Goal: Information Seeking & Learning: Learn about a topic

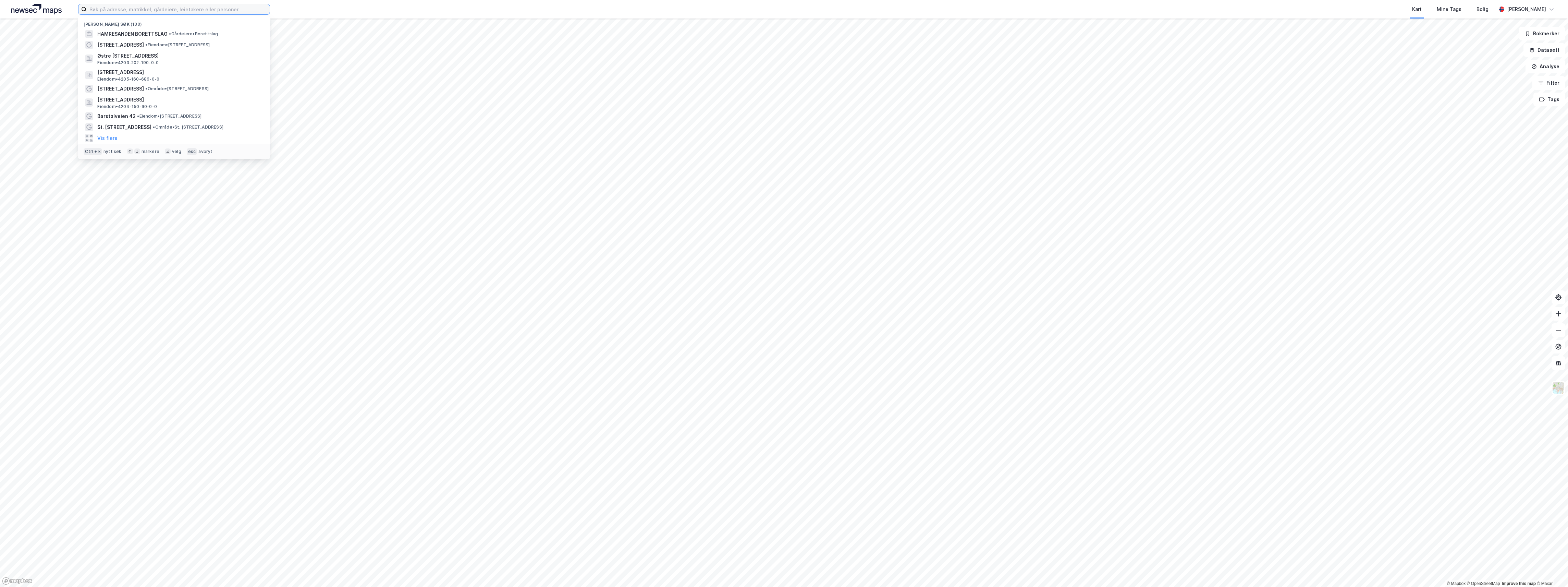
click at [169, 9] on input at bounding box center [178, 9] width 183 height 10
click at [115, 125] on span "St. [STREET_ADDRESS]" at bounding box center [124, 127] width 54 height 9
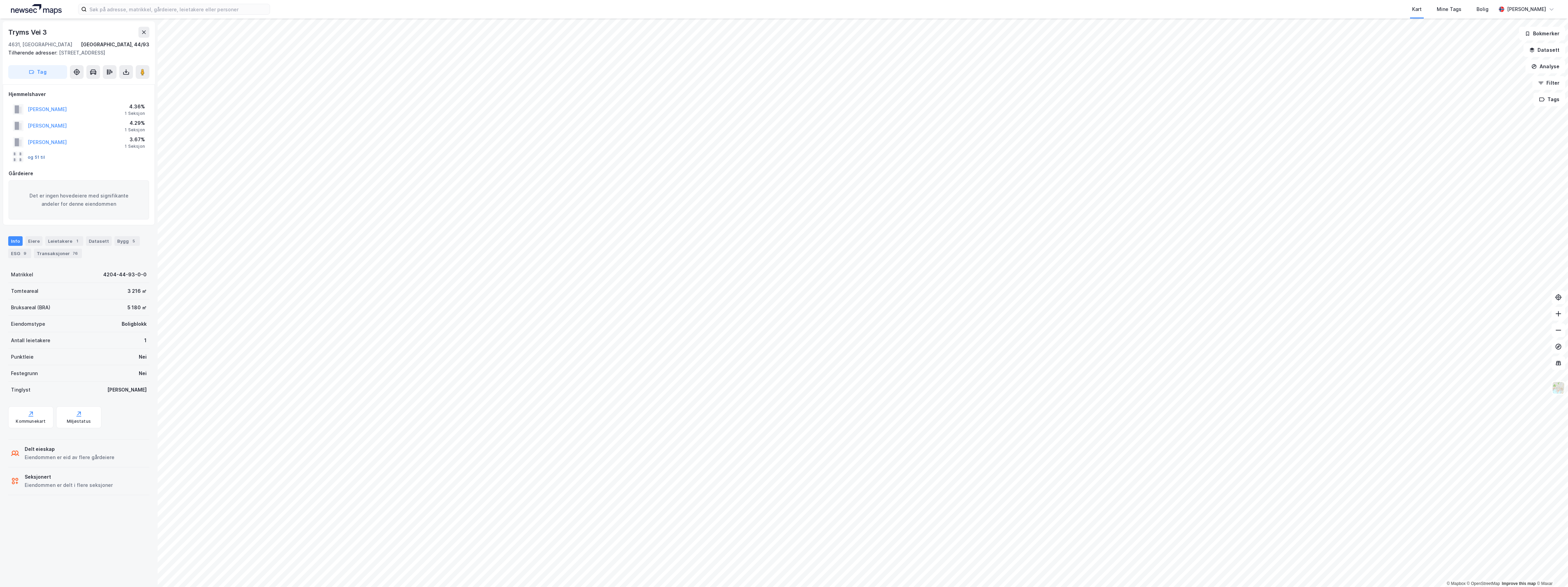
click at [0, 0] on button "og 51 til" at bounding box center [0, 0] width 0 height 0
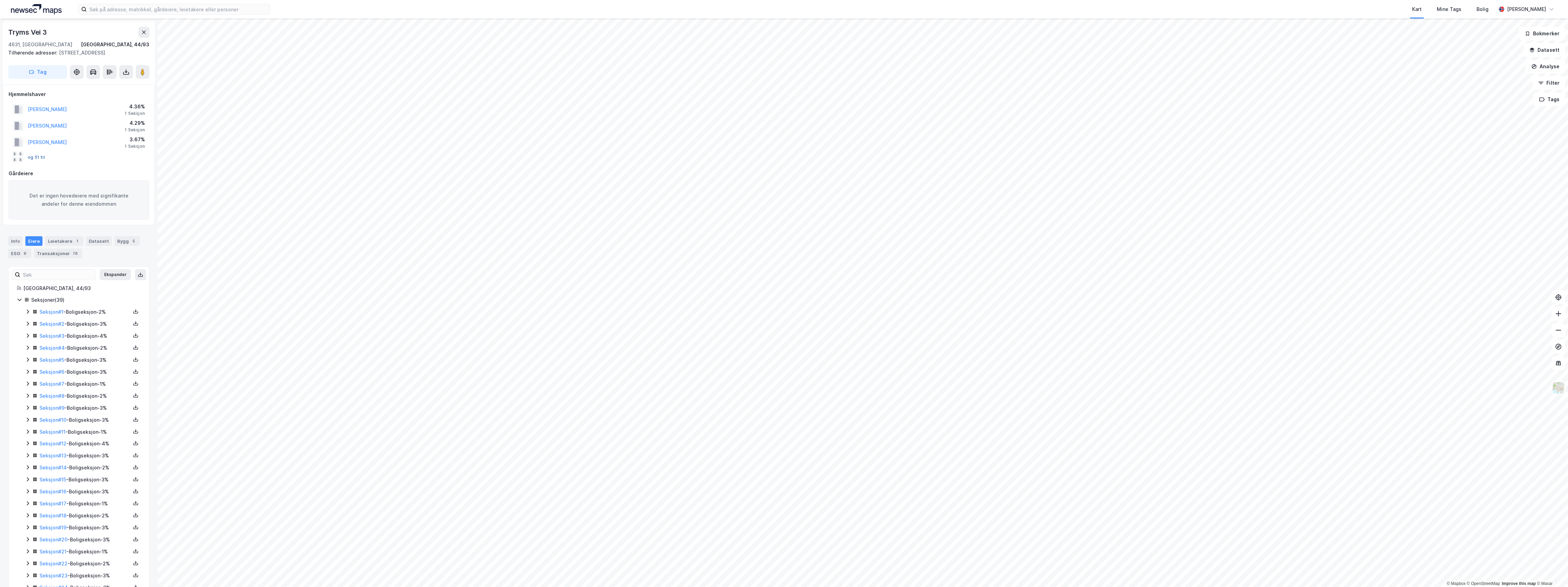
click at [0, 0] on button "og 51 til" at bounding box center [0, 0] width 0 height 0
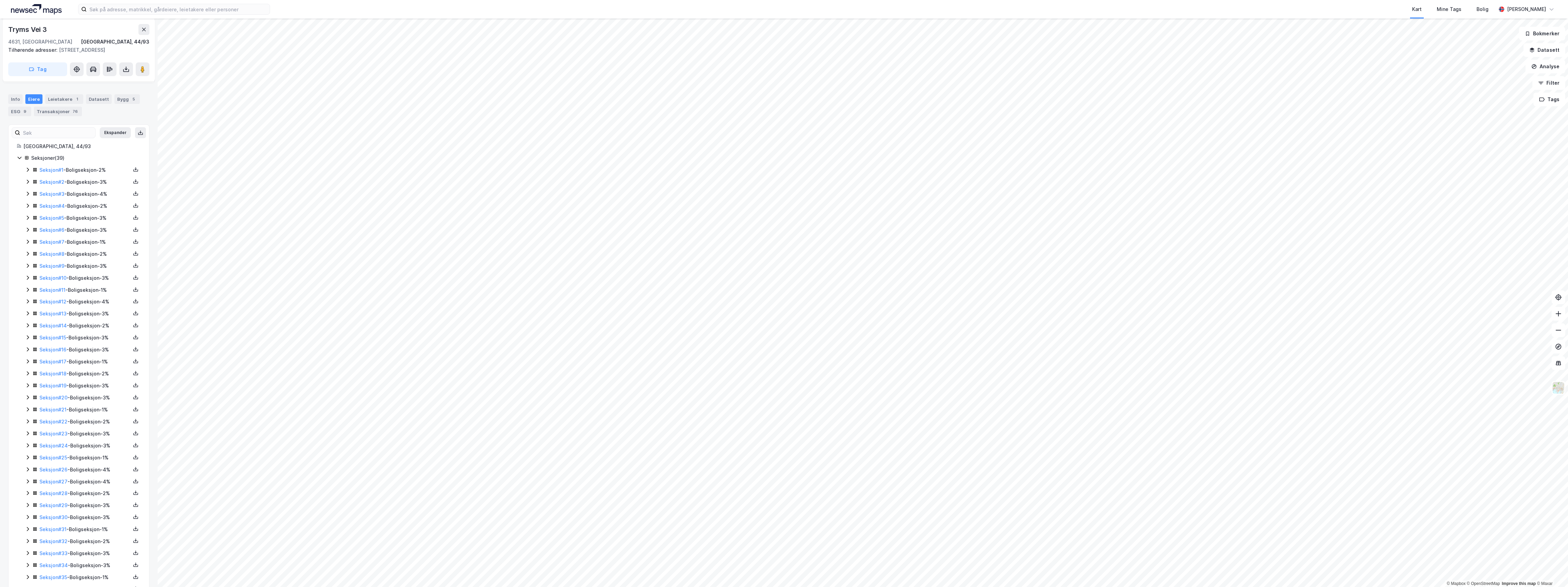
click at [33, 99] on div "Eiere" at bounding box center [34, 99] width 17 height 10
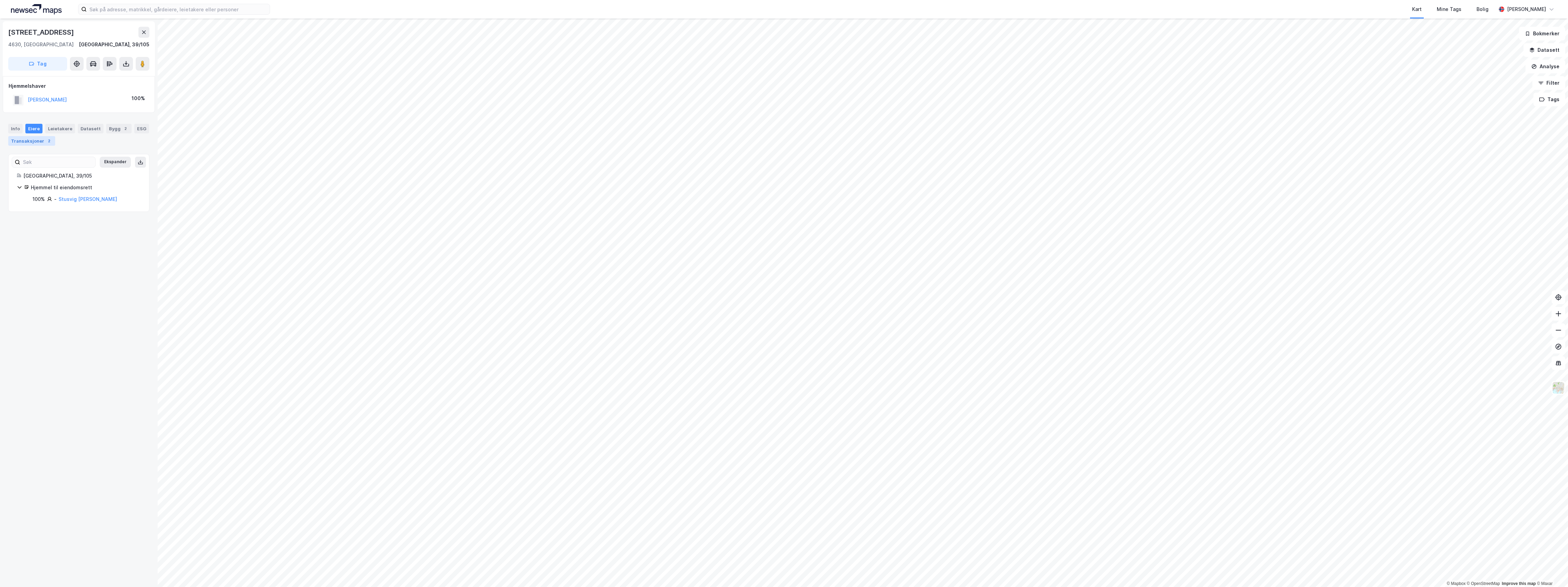
click at [48, 144] on div "Transaksjoner 2" at bounding box center [32, 141] width 47 height 10
click at [27, 127] on div "Eiere" at bounding box center [34, 128] width 17 height 10
click at [26, 155] on div "Transaksjoner 2" at bounding box center [32, 154] width 47 height 10
